Goal: Task Accomplishment & Management: Manage account settings

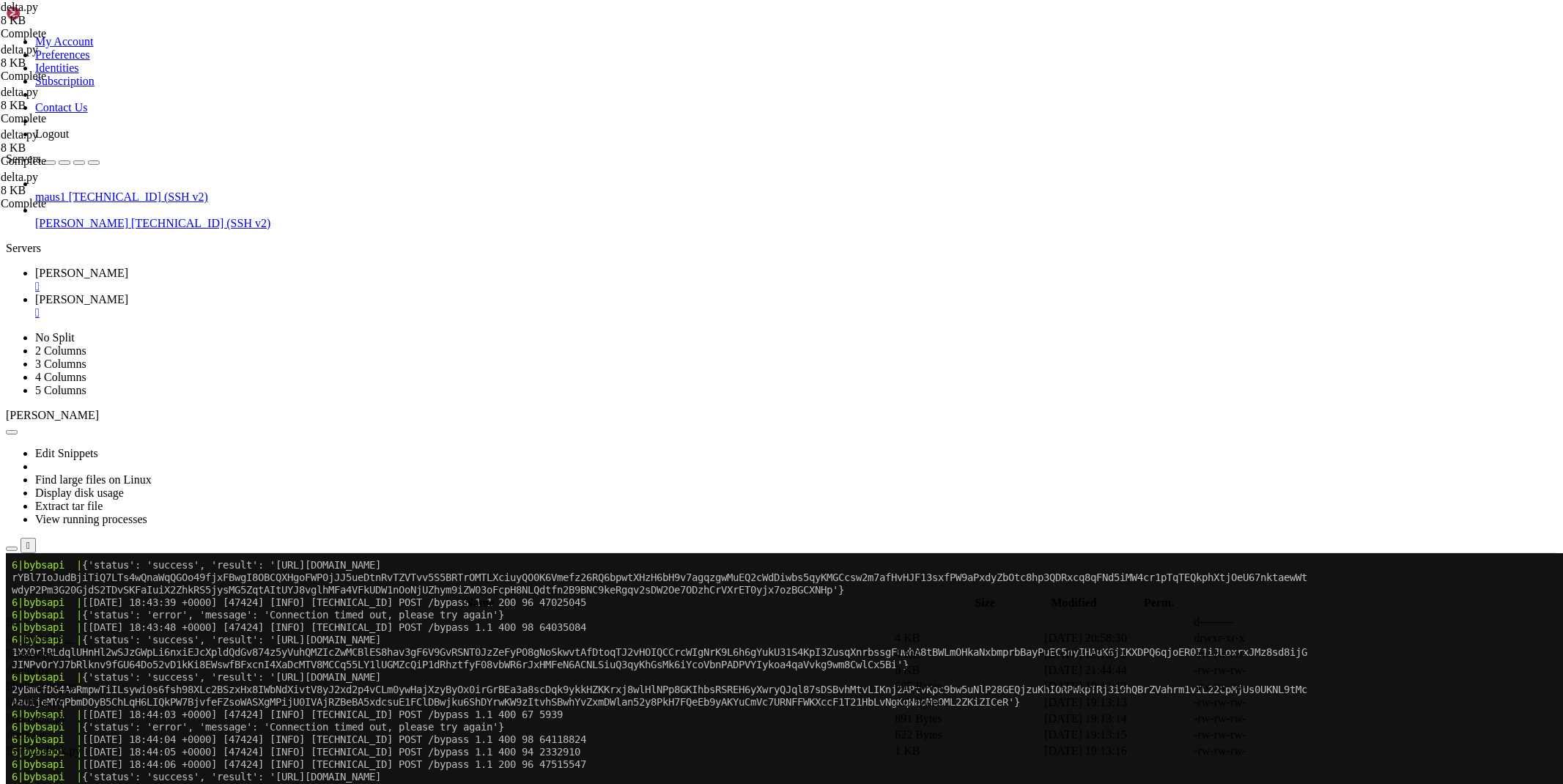
scroll to position [30955, 0]
click at [1344, 670] on icon at bounding box center [1344, 670] width 0 height 0
click at [18, 616] on span " .." at bounding box center [13, 622] width 10 height 13
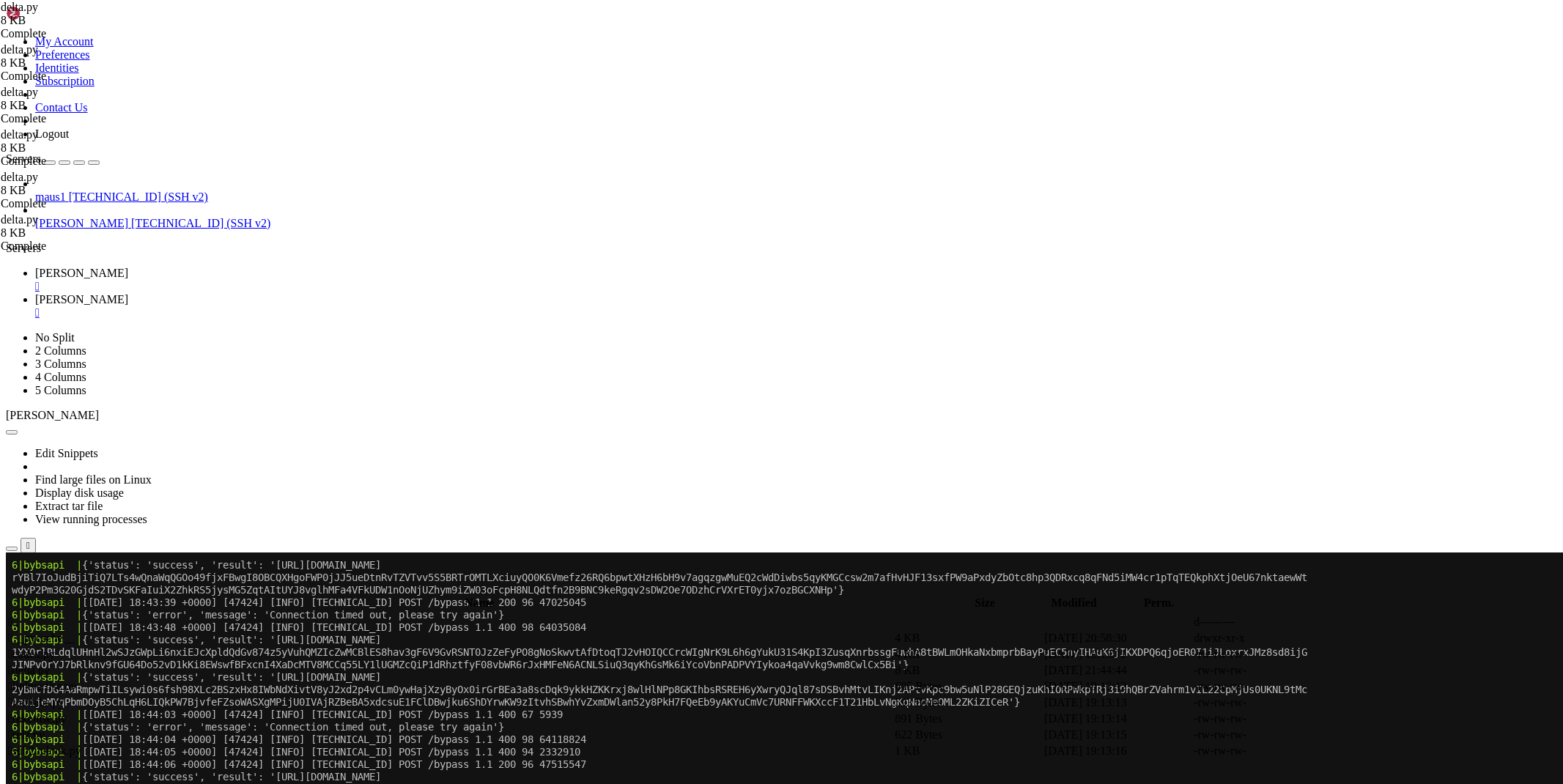
click at [18, 616] on span " .." at bounding box center [13, 622] width 10 height 13
type input "/root/bybsapi"
click at [1344, 686] on link at bounding box center [1344, 686] width 0 height 0
drag, startPoint x: 491, startPoint y: 303, endPoint x: 277, endPoint y: 303, distance: 214.0
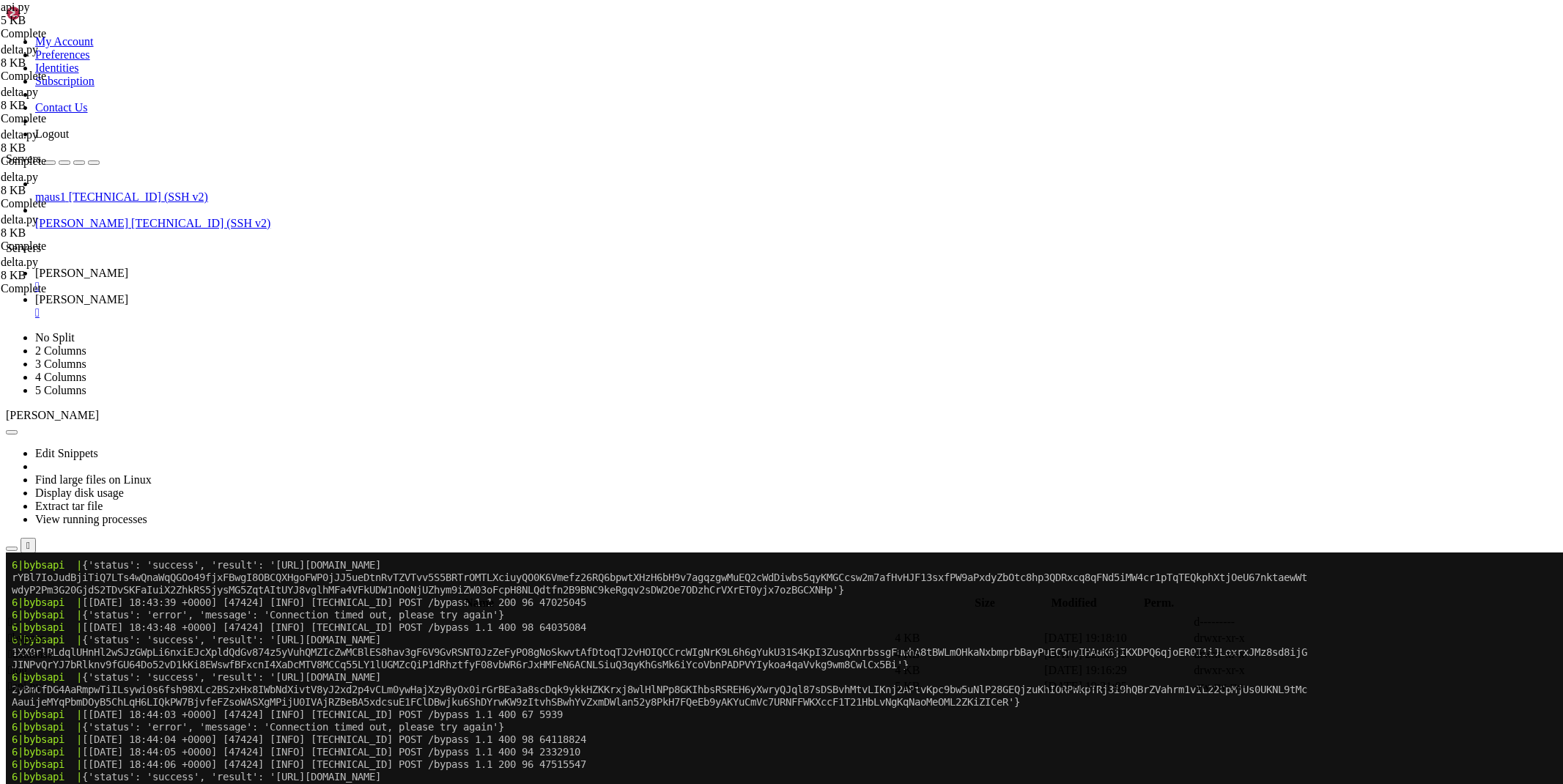
drag, startPoint x: 465, startPoint y: 305, endPoint x: 273, endPoint y: 305, distance: 192.0
drag, startPoint x: 474, startPoint y: 359, endPoint x: 271, endPoint y: 359, distance: 203.0
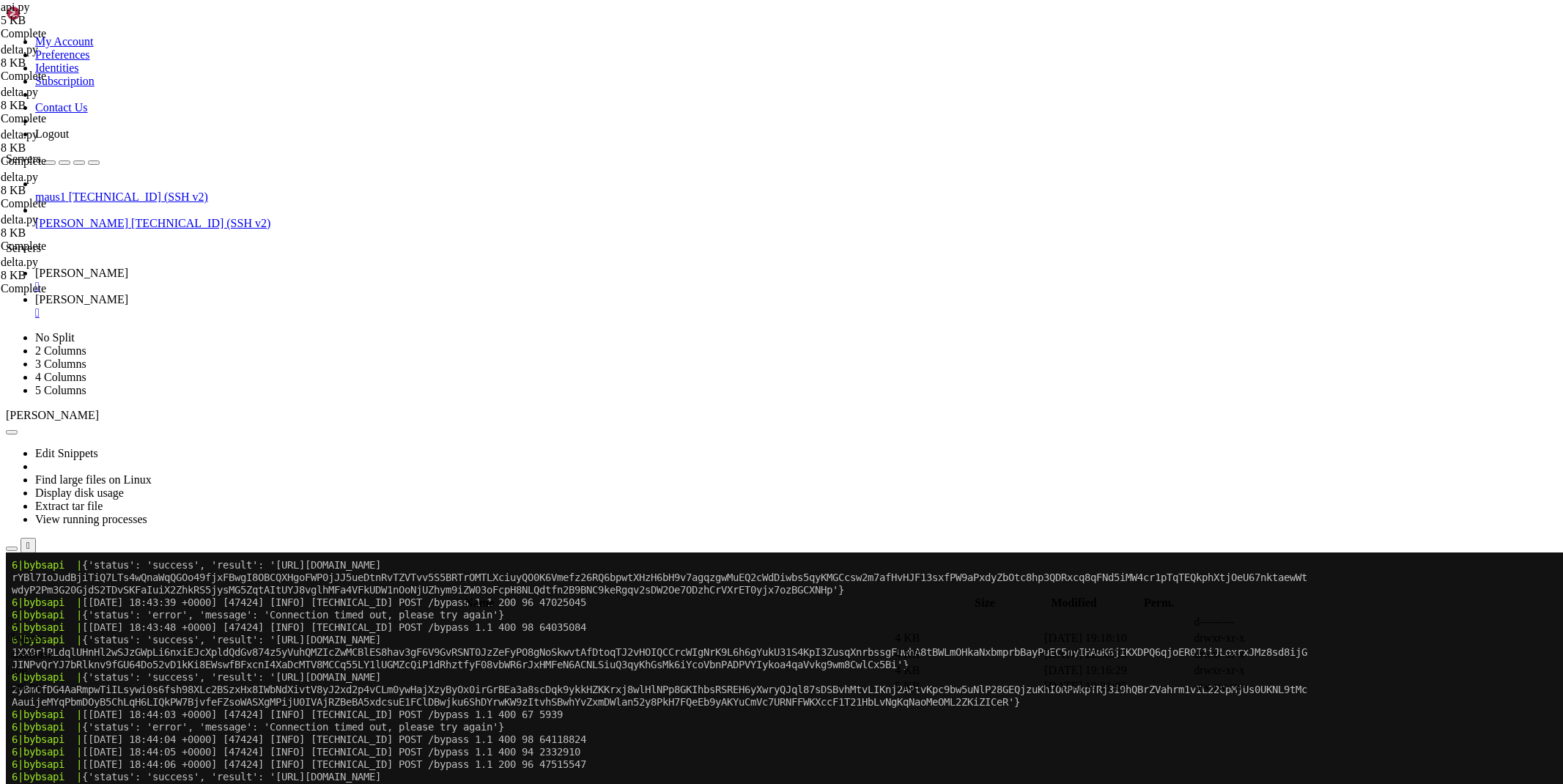
type textarea "async with [DOMAIN_NAME]('/root/bybsapi/database/keys.json', 'r', encoding='utf…"
click at [128, 267] on span "[PERSON_NAME]" at bounding box center [81, 273] width 93 height 13
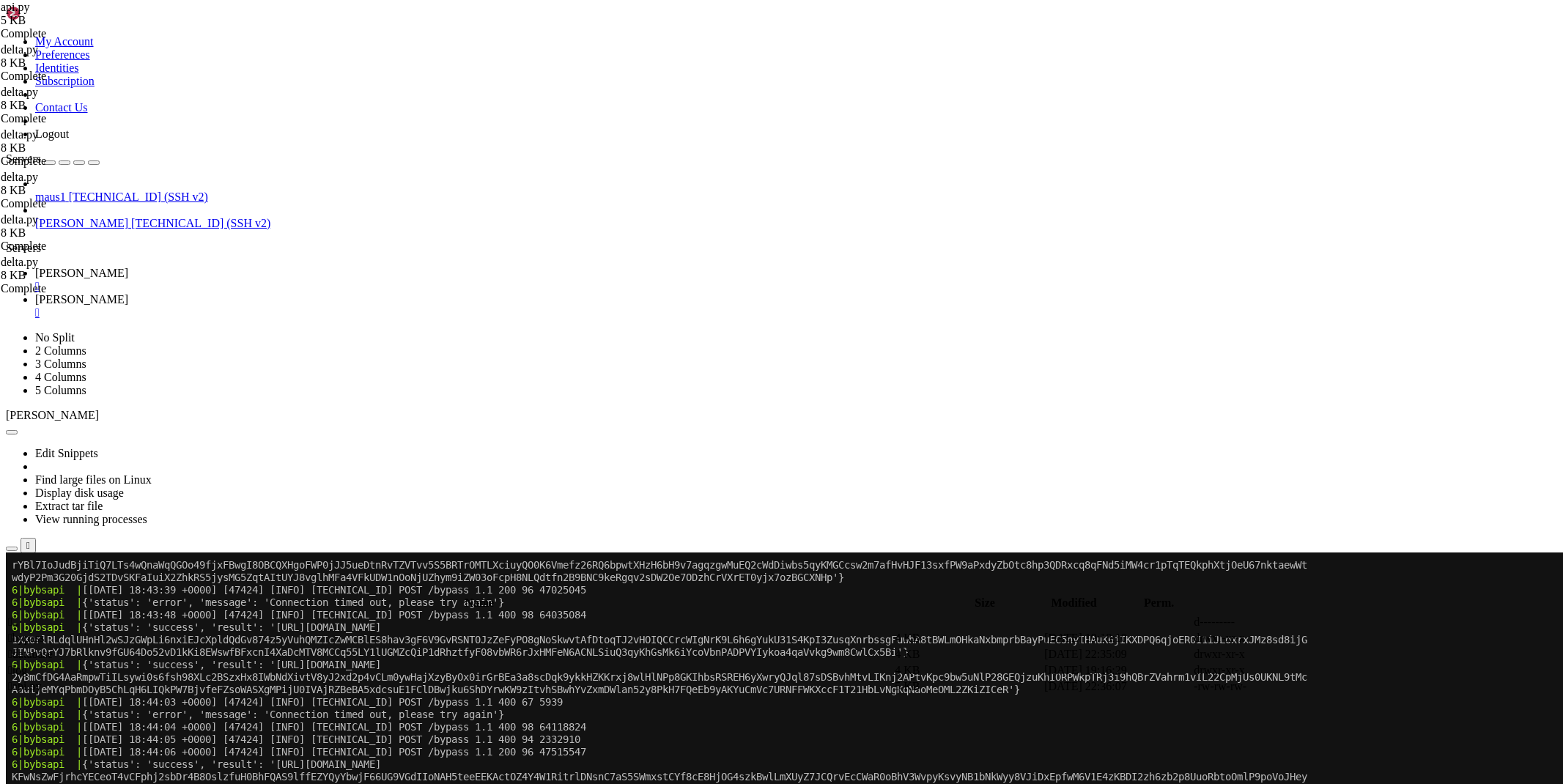
scroll to position [30992, 0]
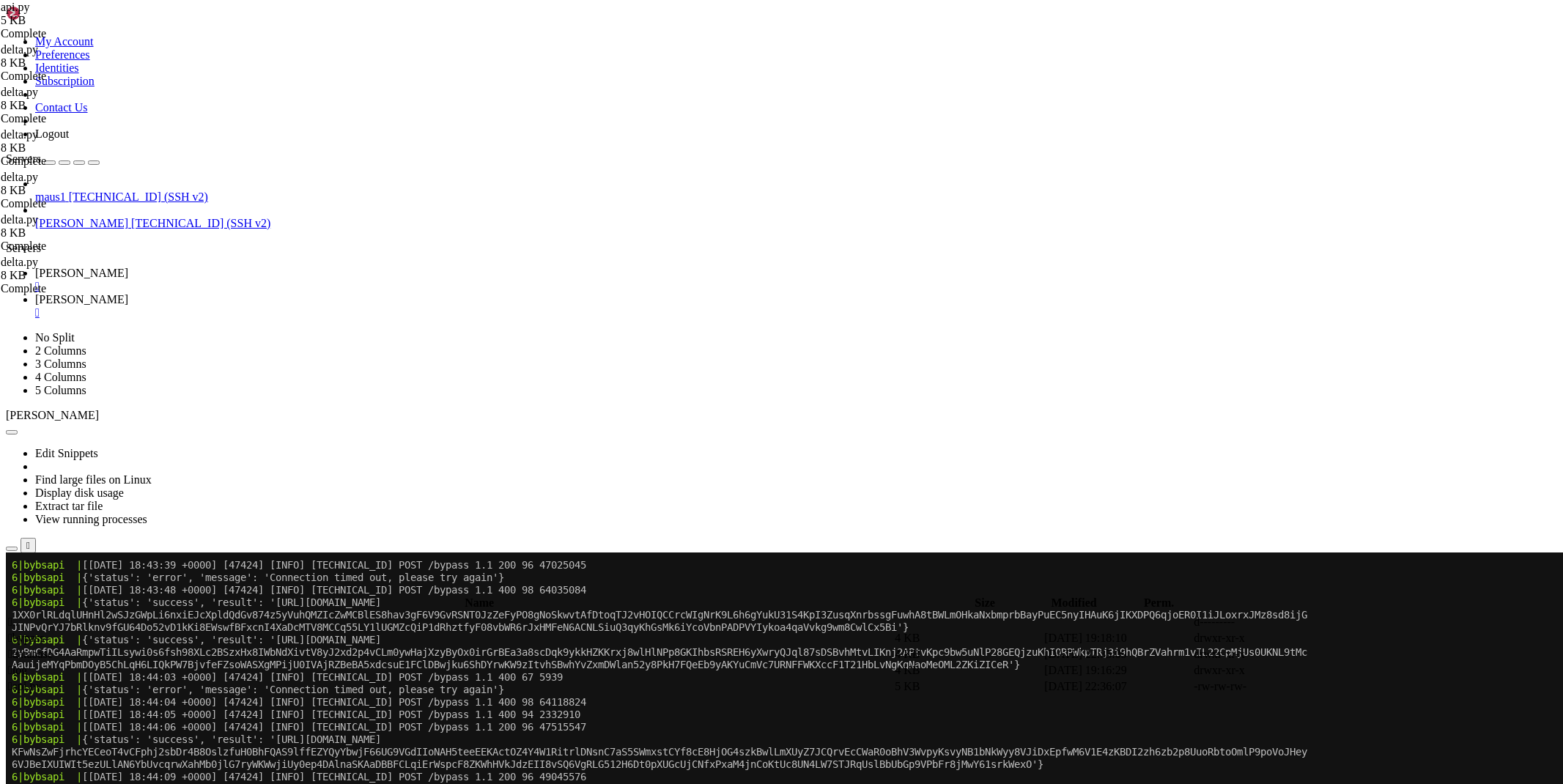
click at [128, 294] on span "[PERSON_NAME]" at bounding box center [81, 300] width 93 height 13
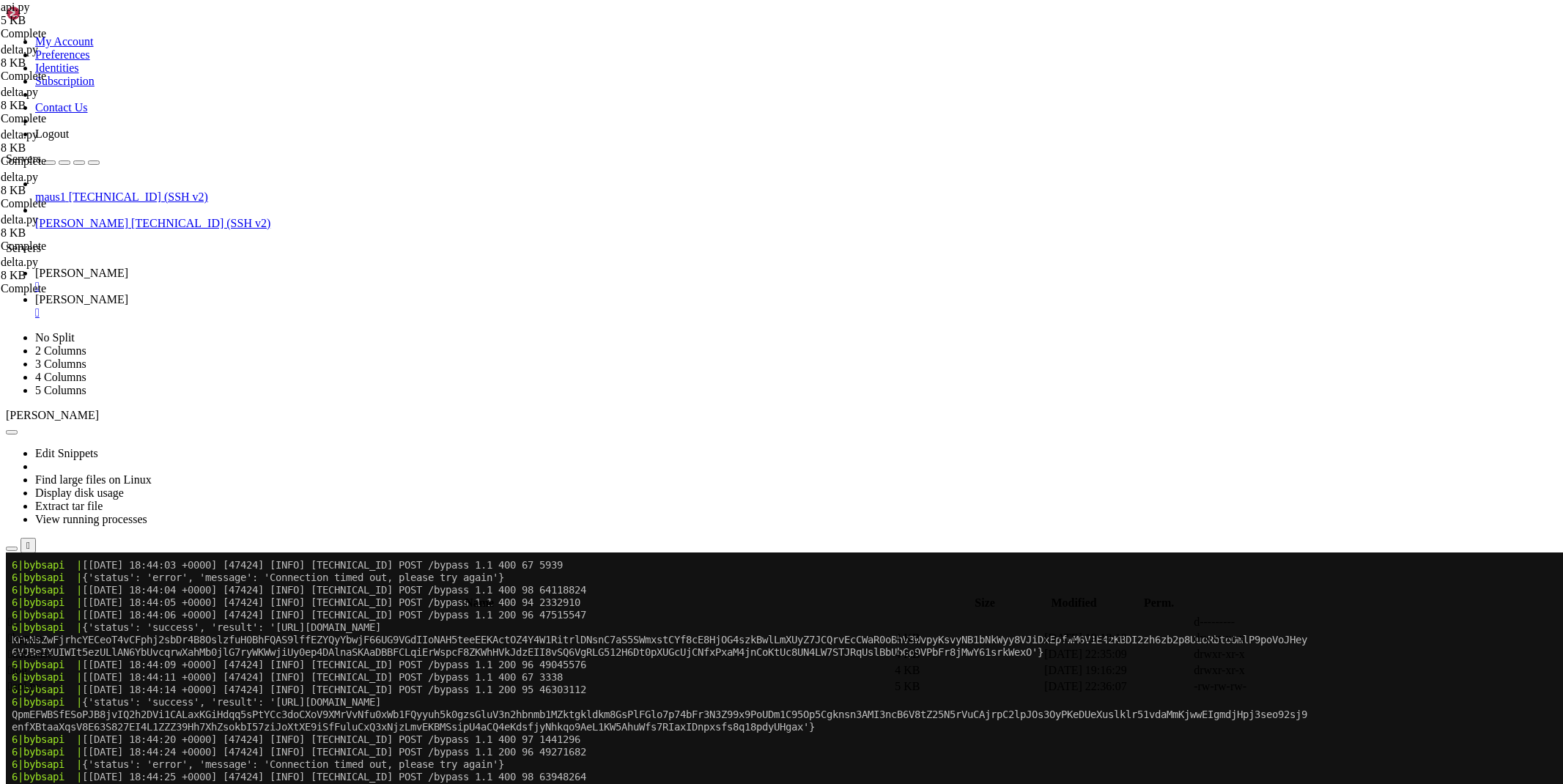
click at [53, 648] on span " database" at bounding box center [30, 654] width 45 height 13
type input "/root/bybsapi/database"
click at [1344, 638] on icon at bounding box center [1344, 638] width 0 height 0
type textarea "SQLite format 3   @    �   H                                             …"
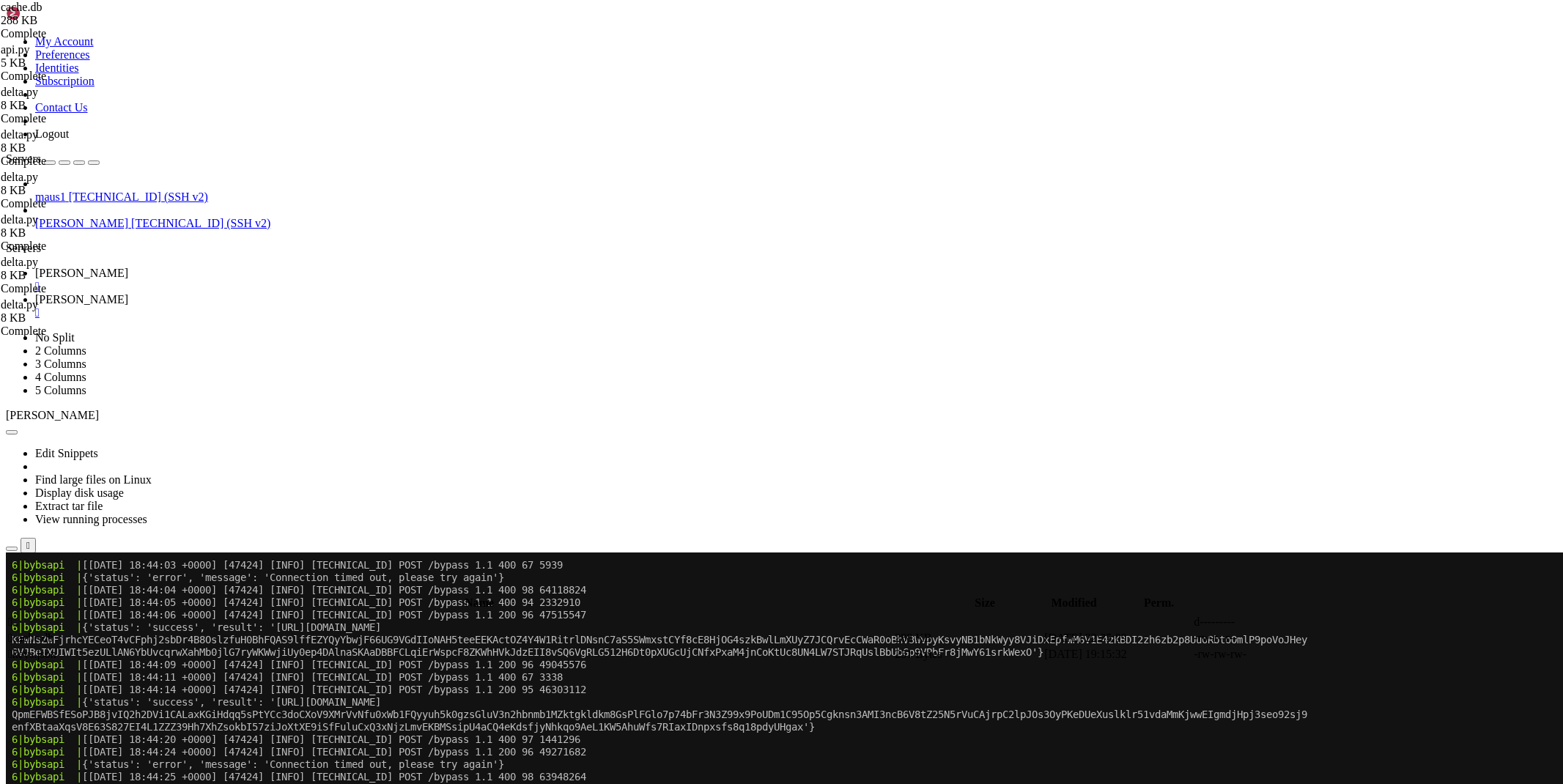
click at [1344, 638] on icon at bounding box center [1344, 638] width 0 height 0
type textarea "SQLite format 3   @    �   H                                             …"
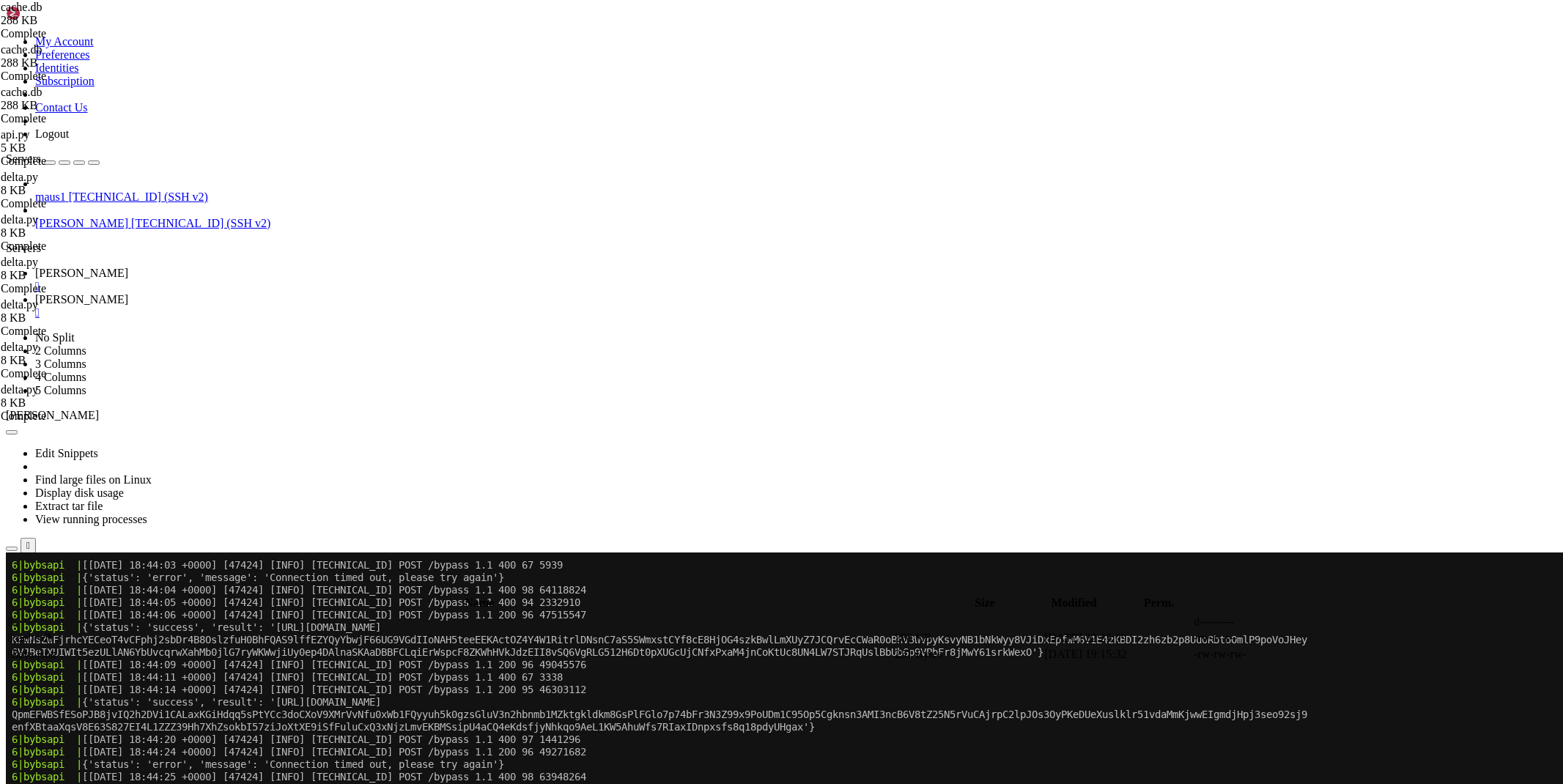
click at [211, 267] on link "[PERSON_NAME] " at bounding box center [796, 279] width 1523 height 26
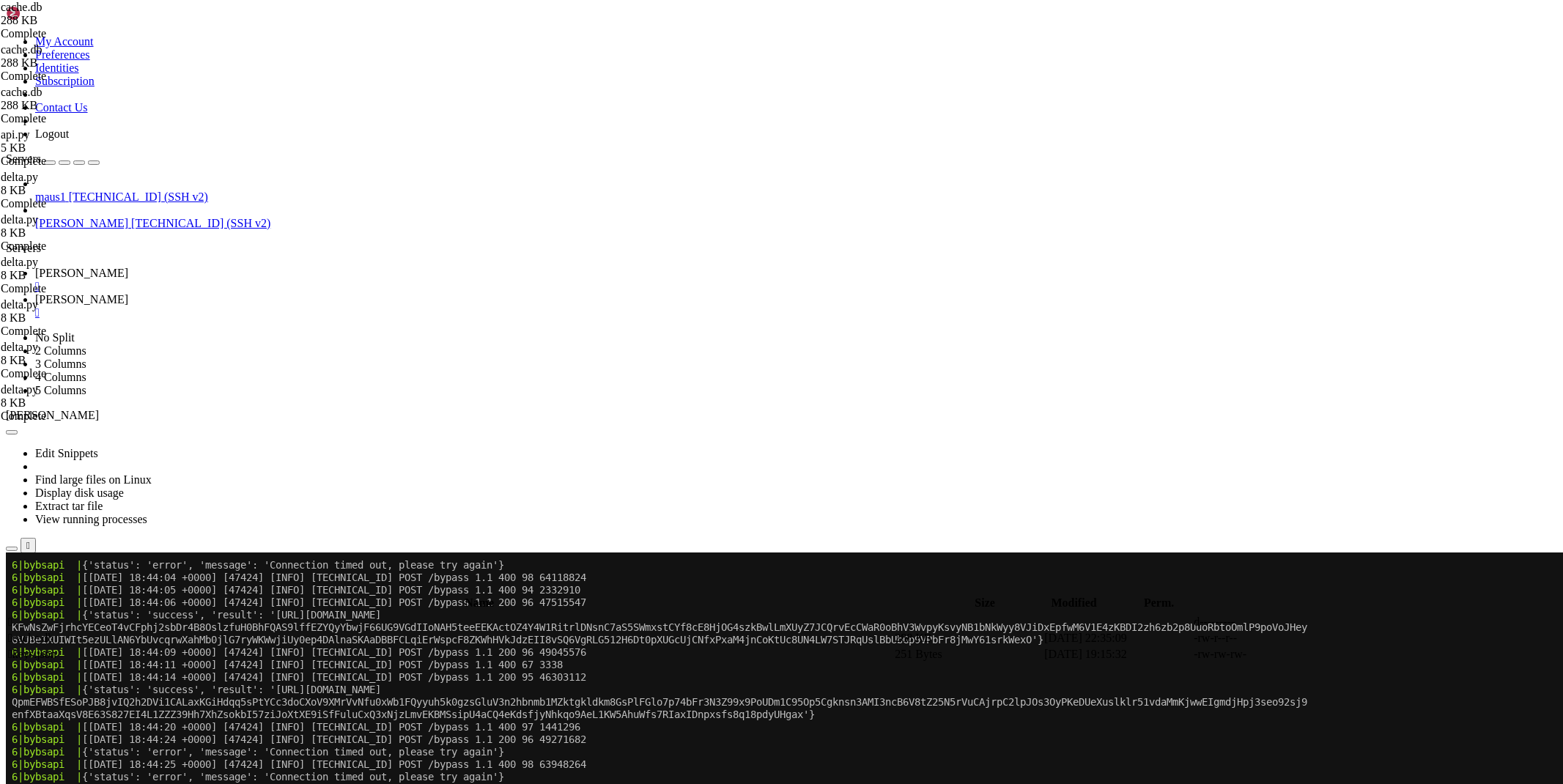
scroll to position [31218, 0]
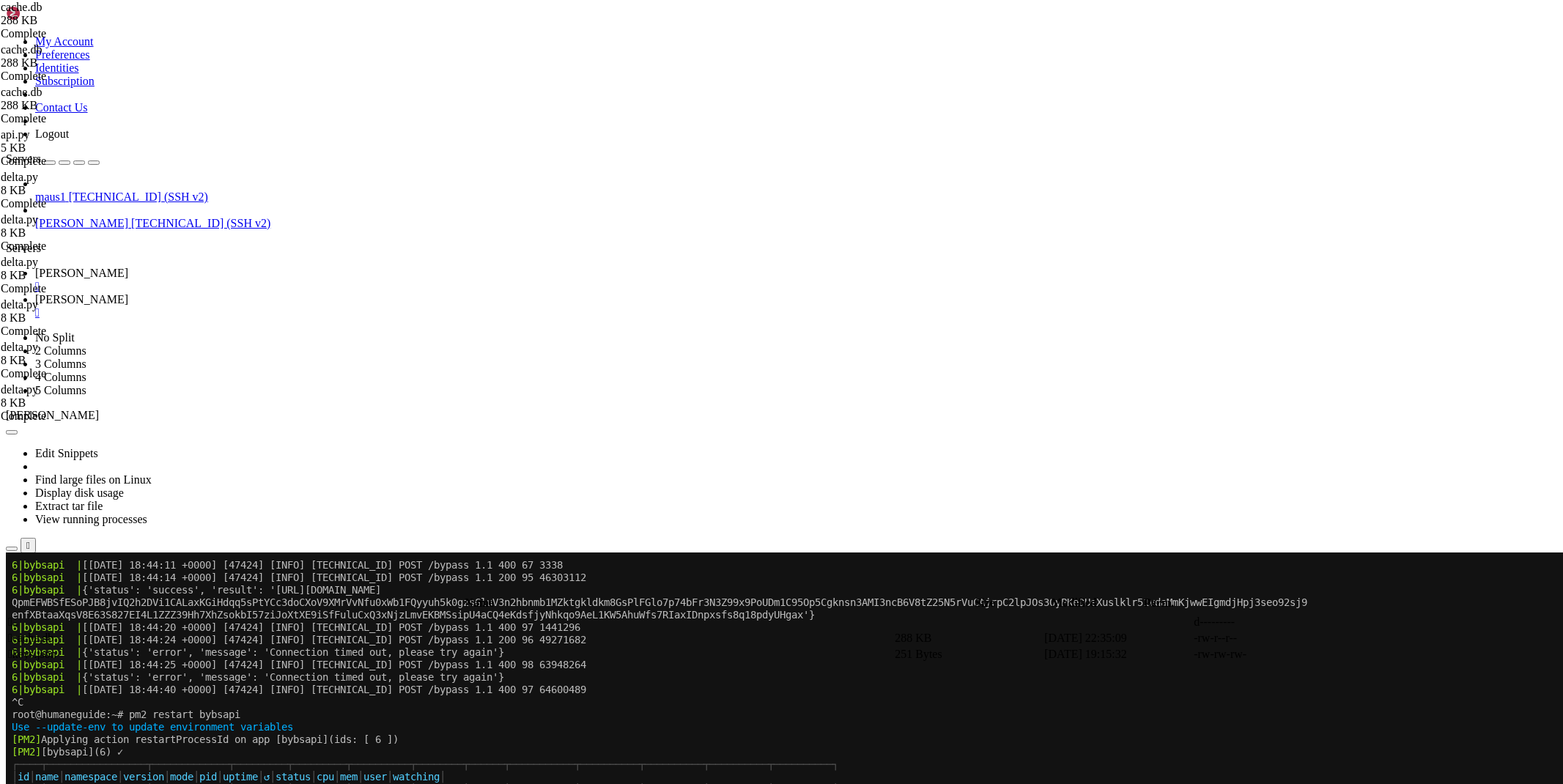
click at [128, 294] on span "[PERSON_NAME]" at bounding box center [81, 300] width 93 height 13
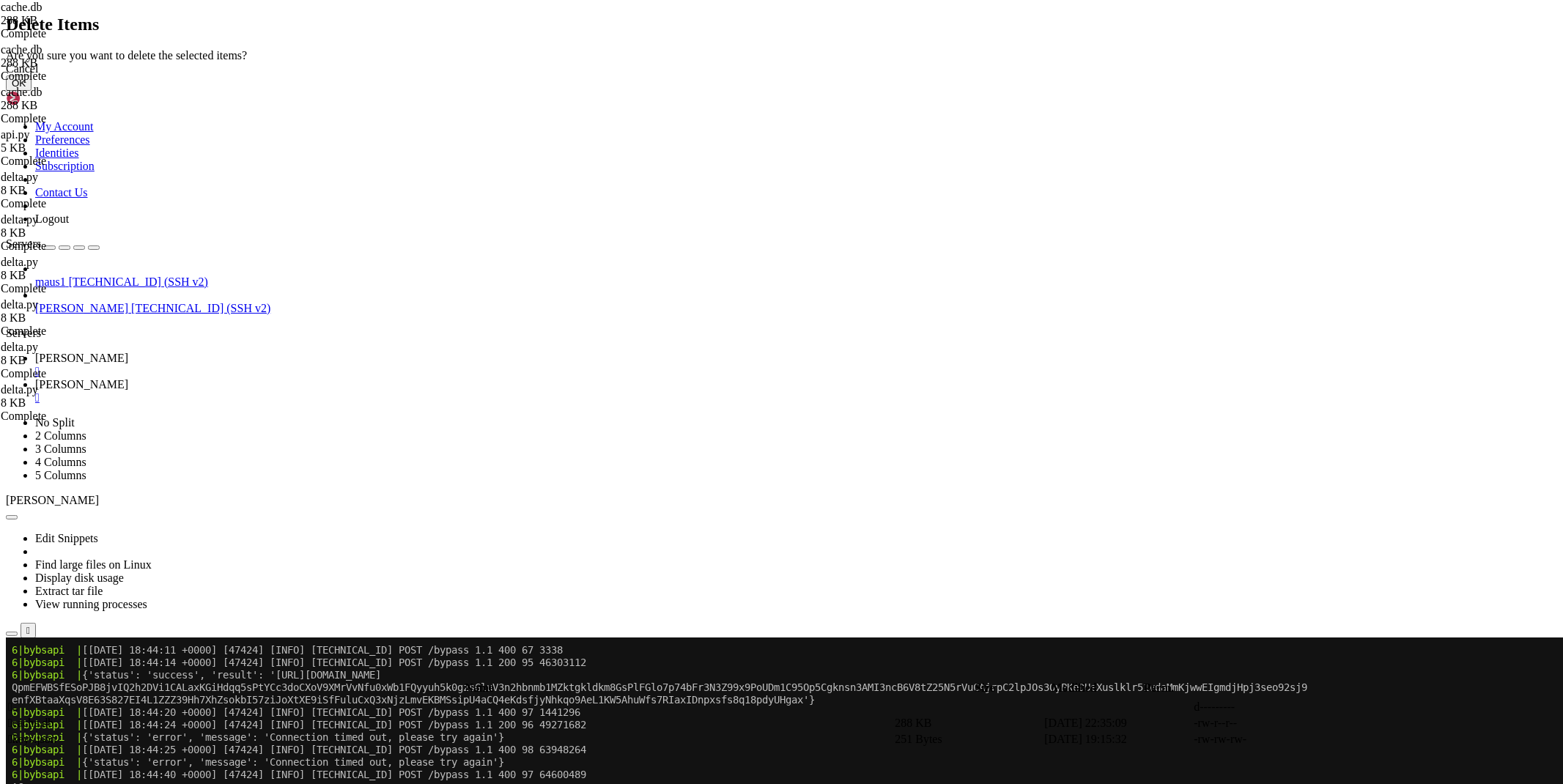
click at [31, 91] on button "OK" at bounding box center [19, 82] width 26 height 15
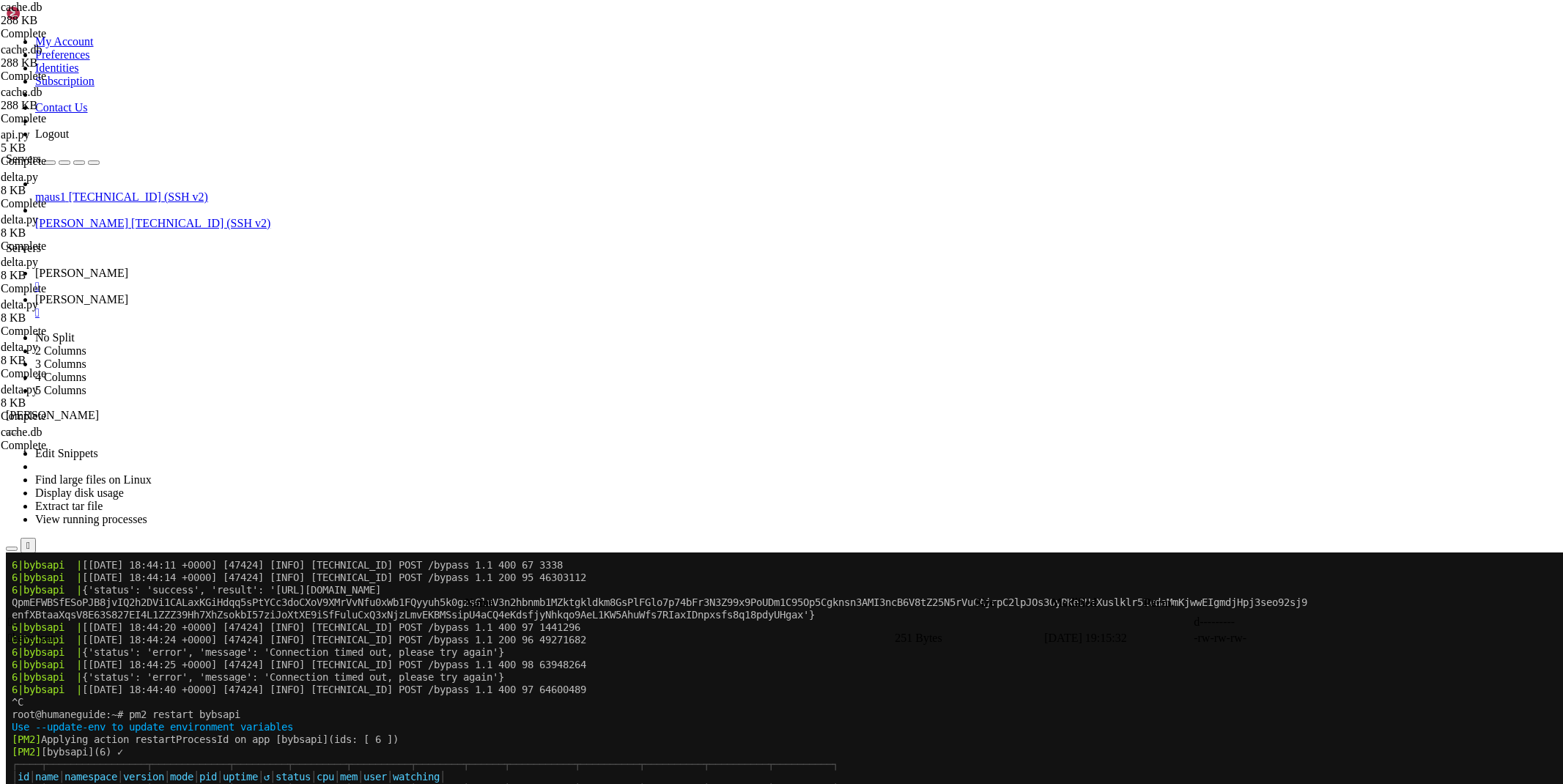
click at [159, 590] on div "submit" at bounding box center [159, 590] width 0 height 0
click at [205, 267] on link "[PERSON_NAME] " at bounding box center [796, 279] width 1523 height 26
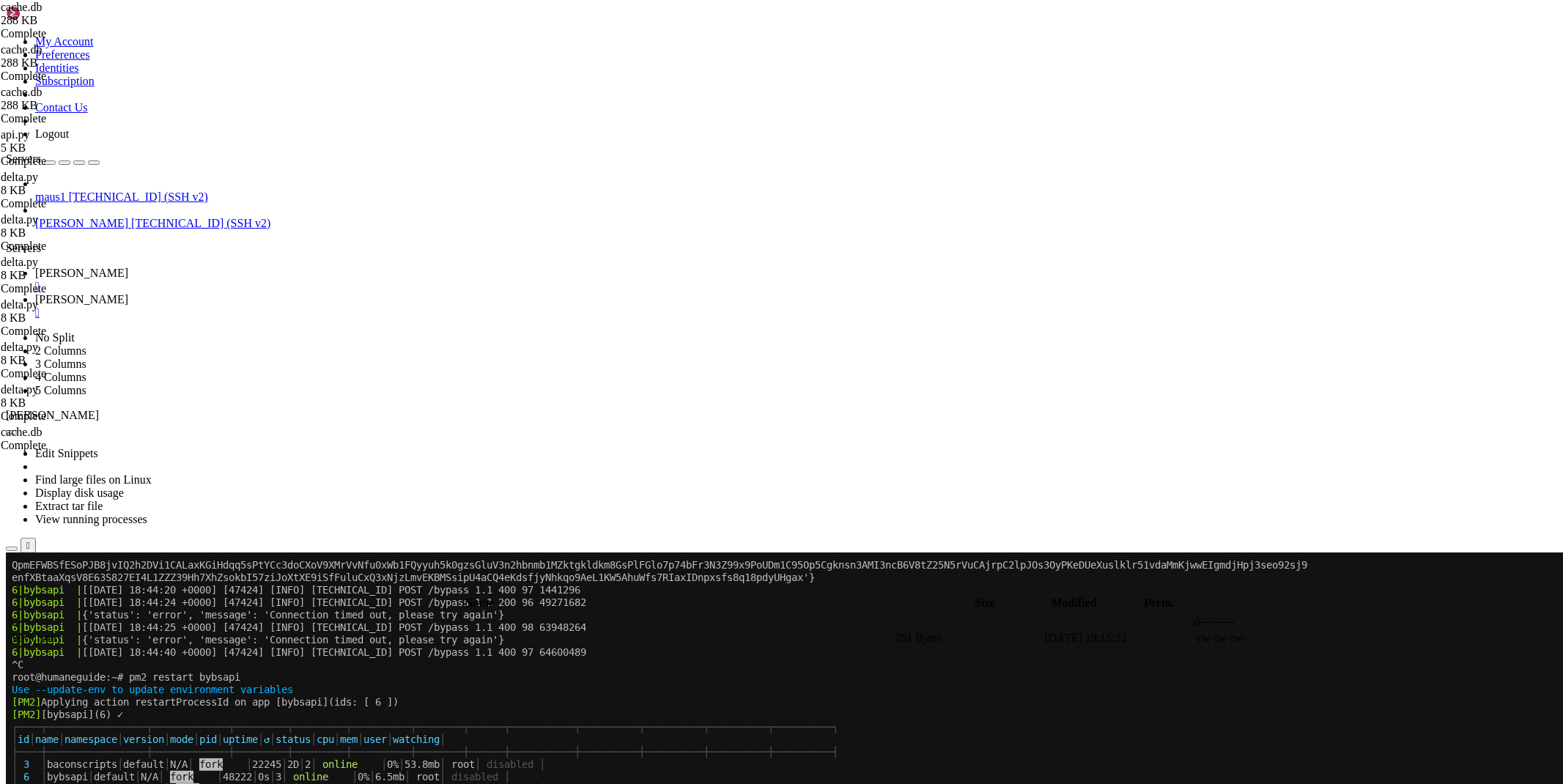
scroll to position [31366, 0]
